Goal: Information Seeking & Learning: Find specific fact

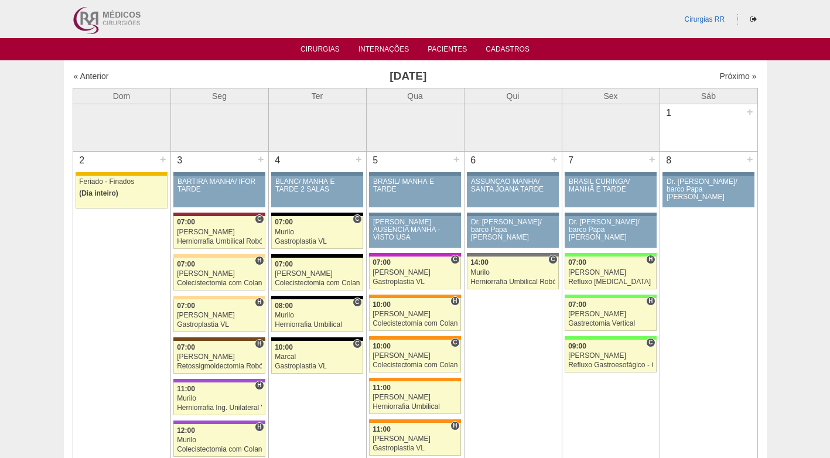
click at [261, 71] on h3 "Novembro 2025" at bounding box center [407, 76] width 341 height 17
click at [328, 49] on link "Cirurgias" at bounding box center [319, 50] width 39 height 10
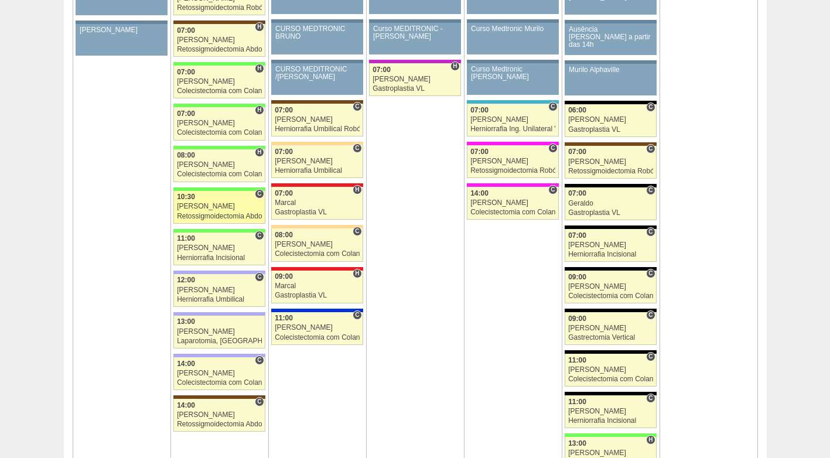
scroll to position [1406, 0]
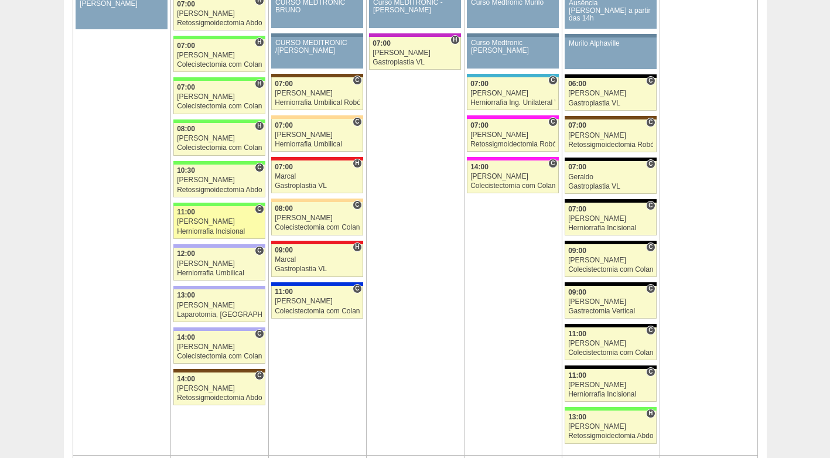
click at [211, 226] on link "89418 Paulo Regina C 11:00 Paulo Regina Herniorrafia Incisional Hospital Brasil…" at bounding box center [218, 222] width 91 height 33
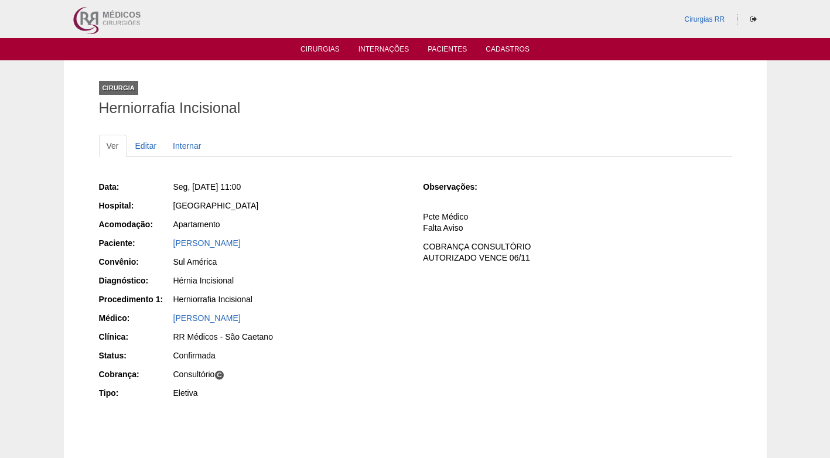
click at [357, 260] on div "Sul América" at bounding box center [290, 262] width 234 height 12
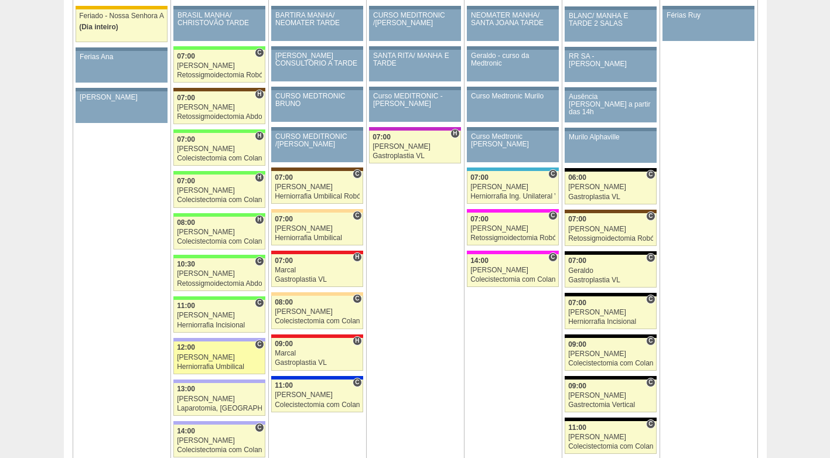
scroll to position [1289, 0]
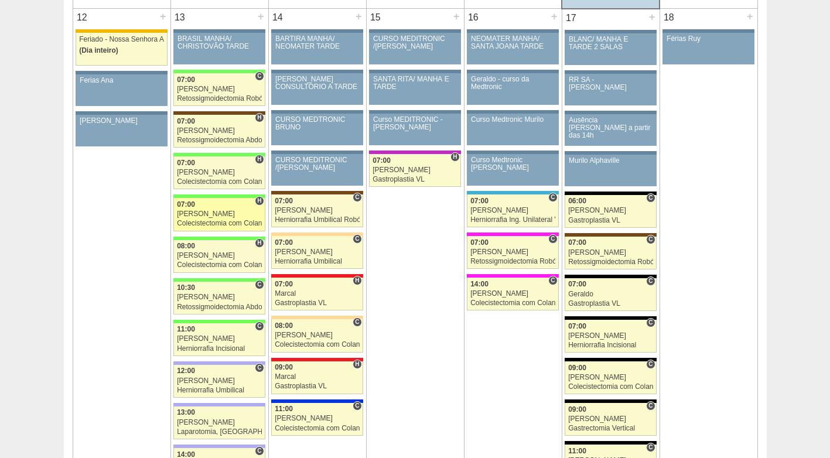
click at [222, 223] on div "Colecistectomia com Colangiografia VL" at bounding box center [219, 224] width 85 height 8
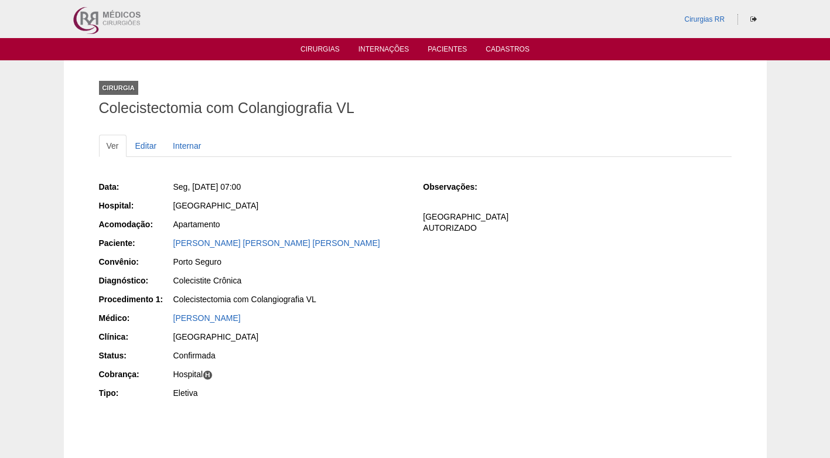
click at [347, 227] on div "Apartamento" at bounding box center [290, 224] width 234 height 12
drag, startPoint x: 289, startPoint y: 245, endPoint x: 172, endPoint y: 248, distance: 116.6
click at [172, 248] on div "[PERSON_NAME] [PERSON_NAME] [PERSON_NAME]" at bounding box center [289, 244] width 235 height 15
copy link "[PERSON_NAME] [PERSON_NAME] [PERSON_NAME]"
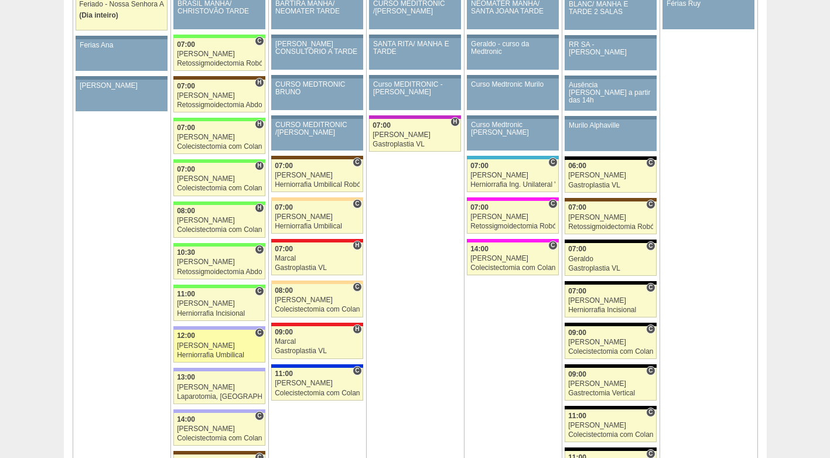
scroll to position [1406, 0]
